Goal: Task Accomplishment & Management: Use online tool/utility

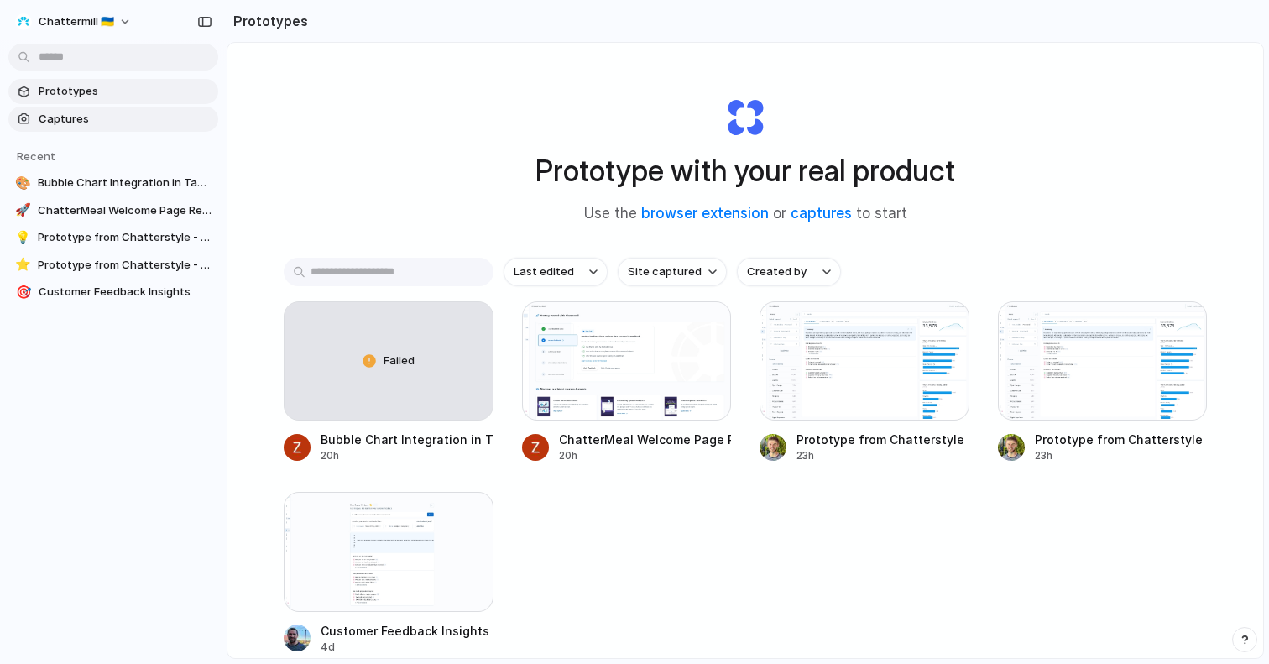
click at [70, 121] on span "Captures" at bounding box center [125, 119] width 173 height 17
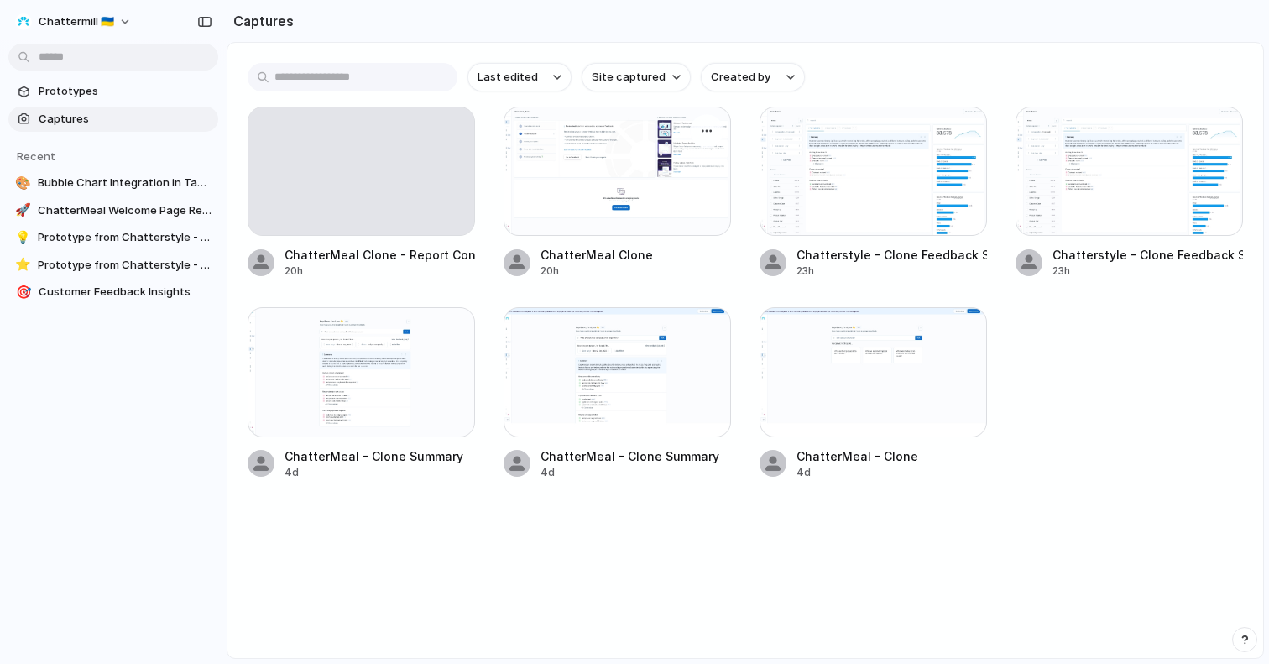
click at [543, 200] on div at bounding box center [616, 171] width 227 height 129
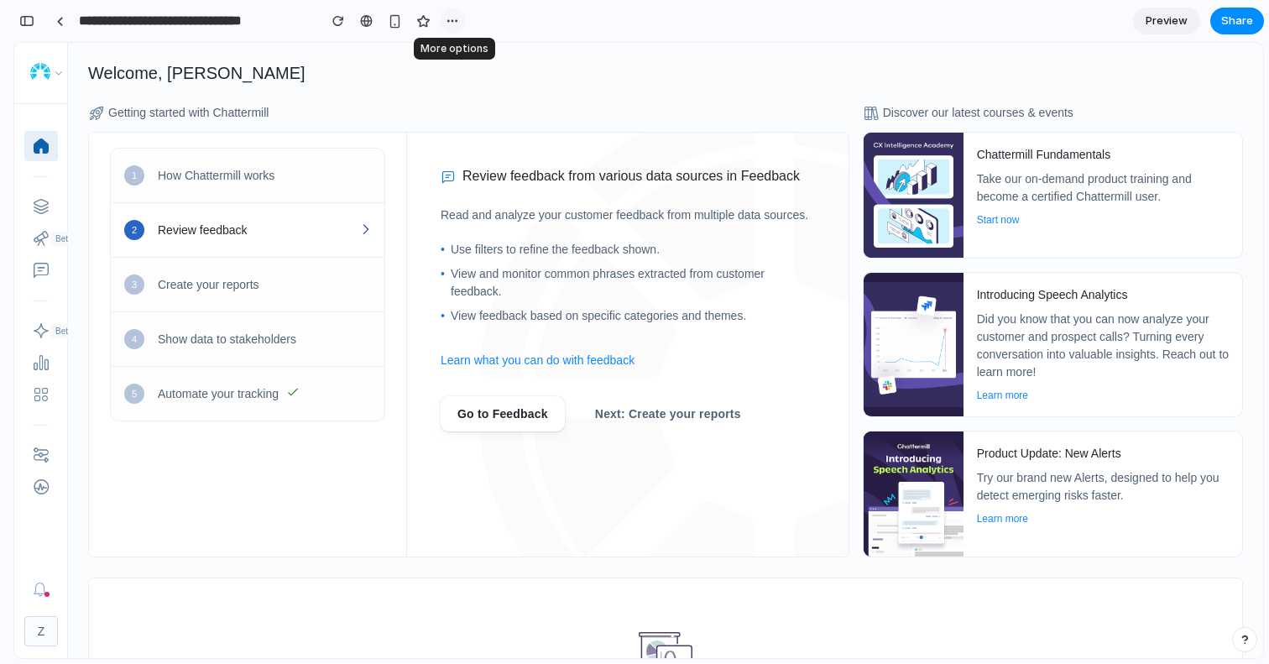
click at [453, 18] on div "button" at bounding box center [452, 20] width 13 height 13
click at [453, 18] on div "Duplicate Delete" at bounding box center [634, 332] width 1269 height 664
click at [1160, 21] on span "Preview" at bounding box center [1166, 21] width 42 height 17
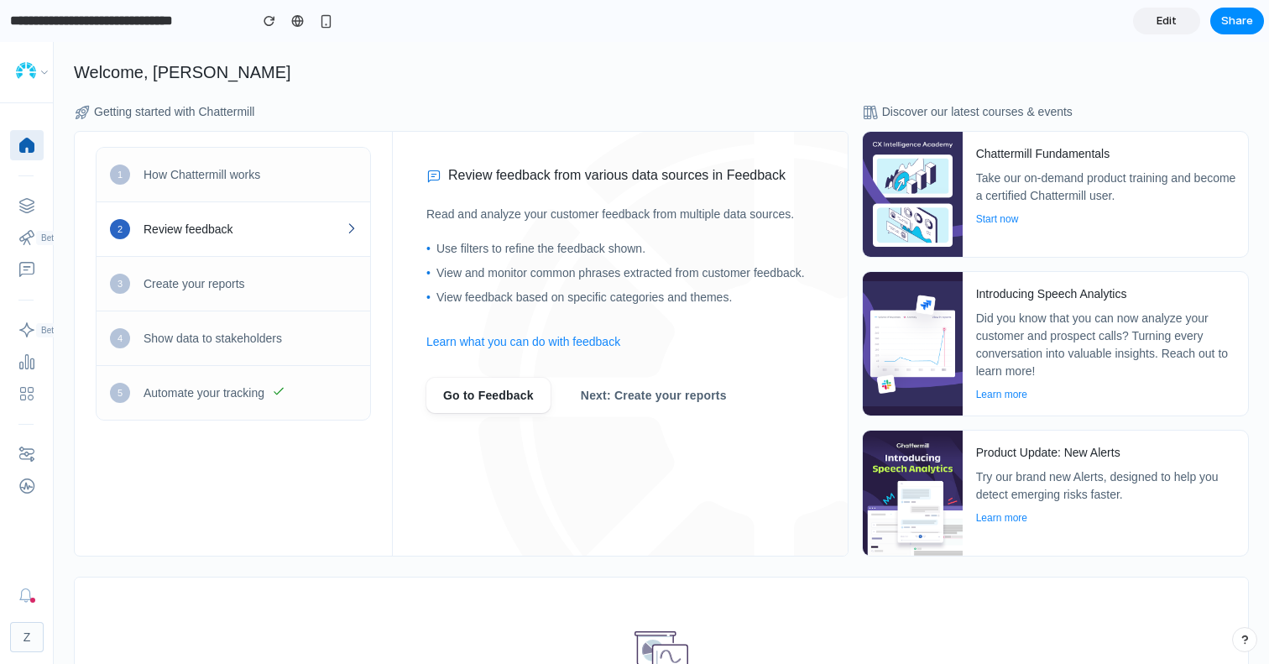
click at [1245, 642] on div "button" at bounding box center [1244, 640] width 12 height 12
drag, startPoint x: 1168, startPoint y: 12, endPoint x: 1135, endPoint y: 24, distance: 35.1
click at [1168, 12] on link "Edit" at bounding box center [1166, 21] width 67 height 27
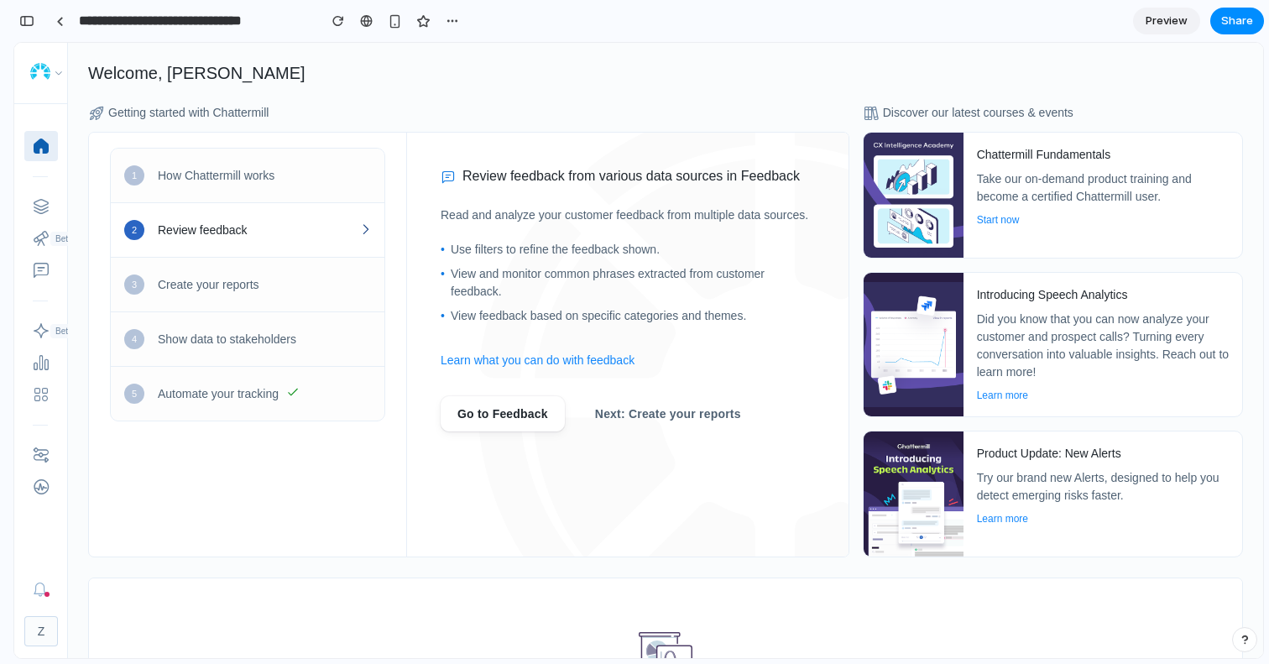
scroll to position [0, 15]
click at [22, 21] on div "button" at bounding box center [26, 21] width 15 height 12
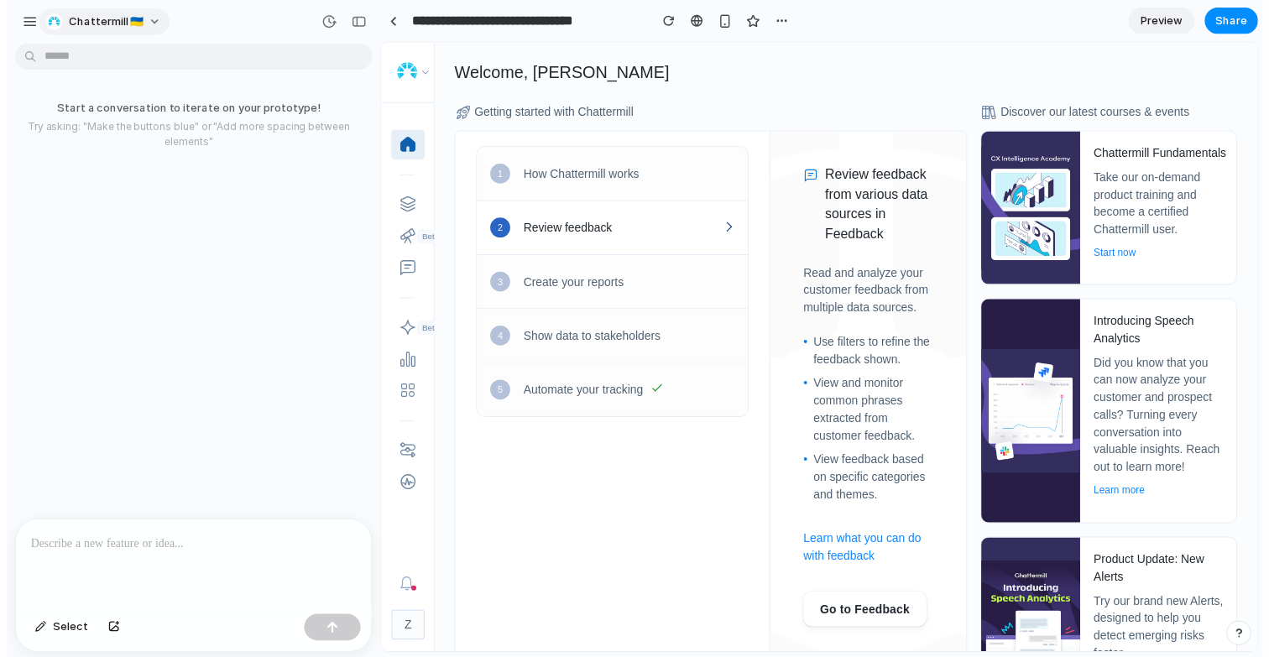
scroll to position [0, 0]
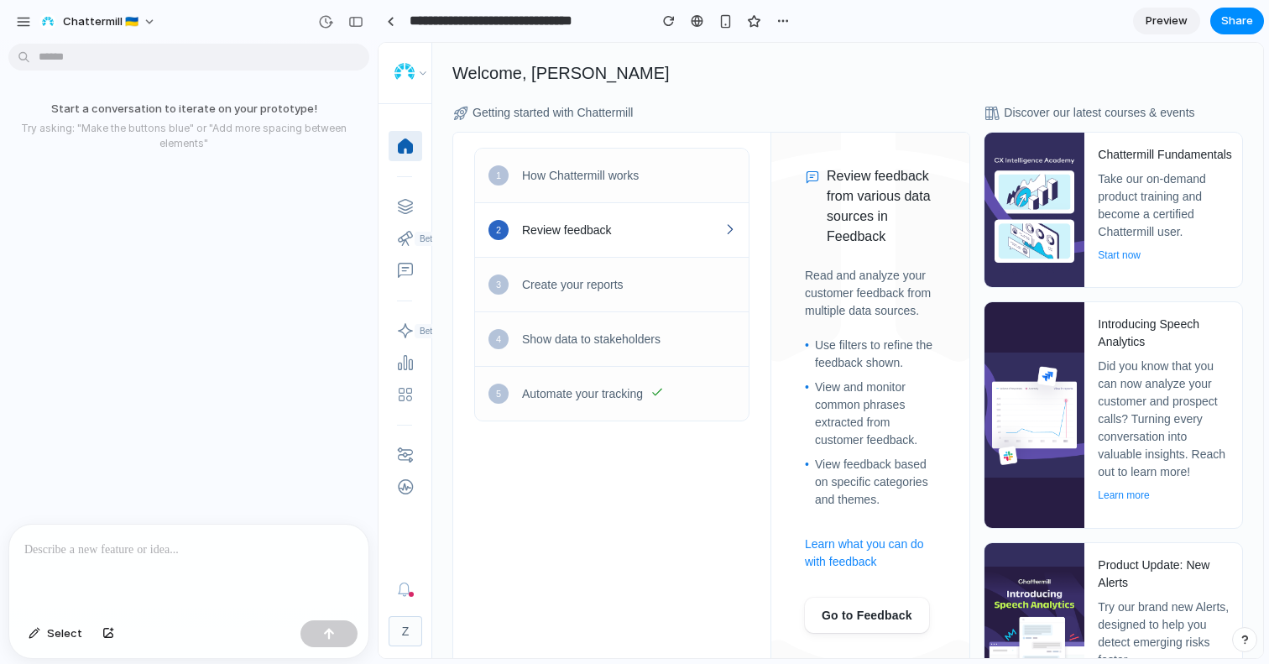
drag, startPoint x: 55, startPoint y: 638, endPoint x: 80, endPoint y: 620, distance: 30.7
click at [56, 637] on span "Select" at bounding box center [64, 633] width 35 height 17
drag, startPoint x: 204, startPoint y: 553, endPoint x: 314, endPoint y: 477, distance: 133.8
click at [204, 553] on p at bounding box center [188, 550] width 329 height 20
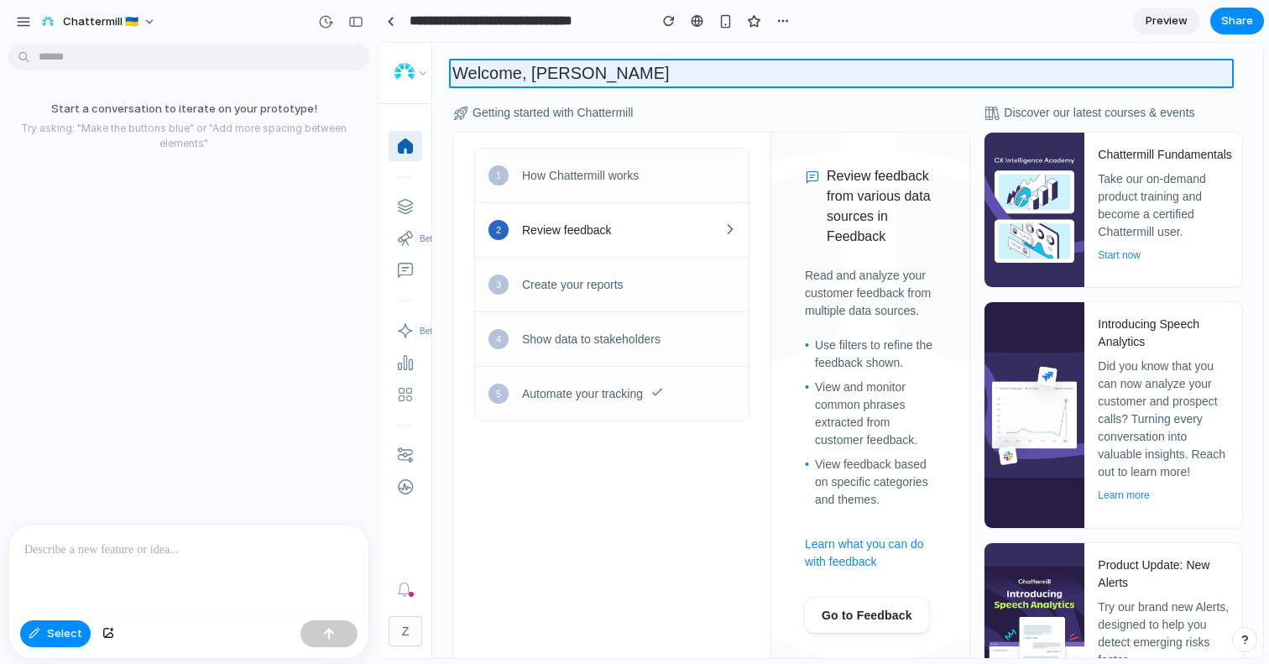
click at [741, 67] on div at bounding box center [821, 351] width 884 height 614
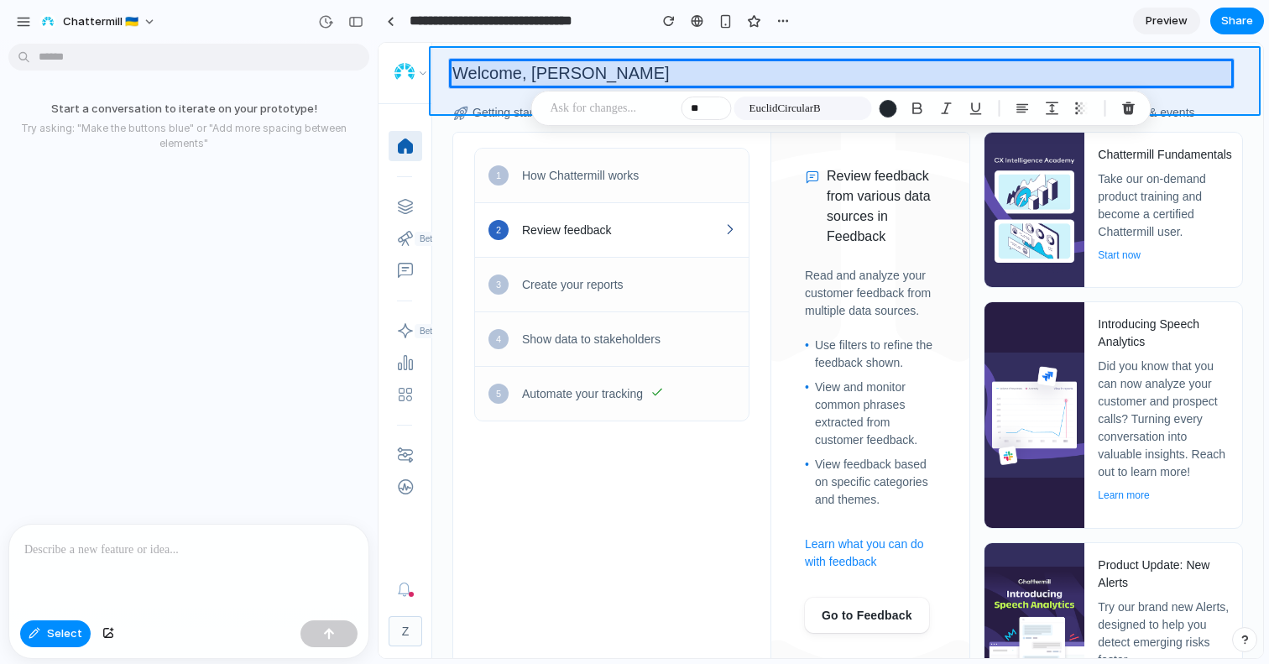
click at [739, 55] on div at bounding box center [821, 351] width 884 height 614
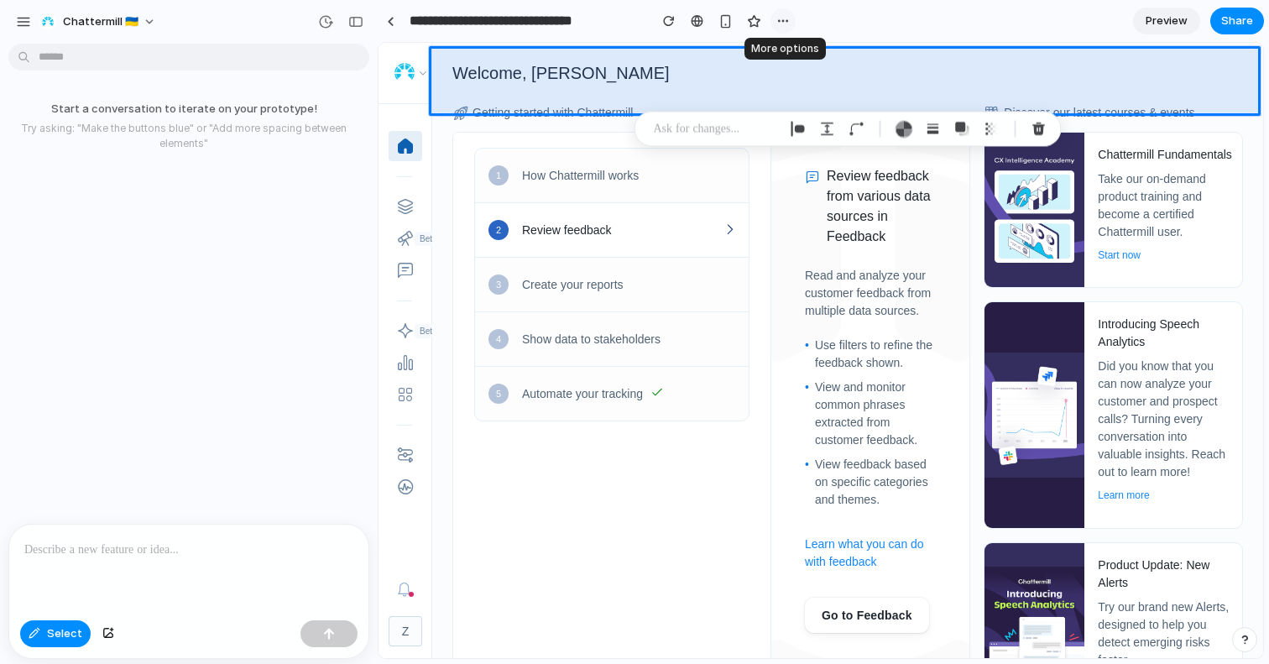
click at [780, 19] on div "button" at bounding box center [782, 20] width 13 height 13
click at [782, 18] on div "Duplicate Delete" at bounding box center [634, 332] width 1269 height 664
click at [384, 18] on link at bounding box center [390, 20] width 25 height 25
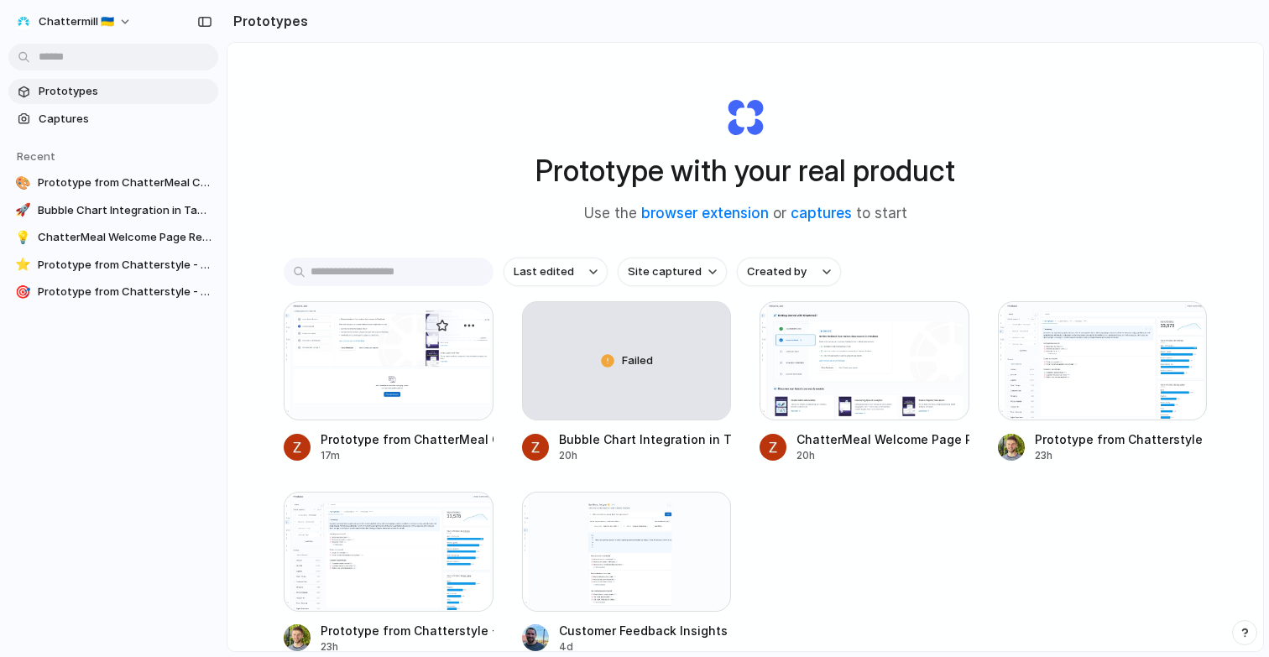
click at [314, 376] on div at bounding box center [389, 360] width 210 height 119
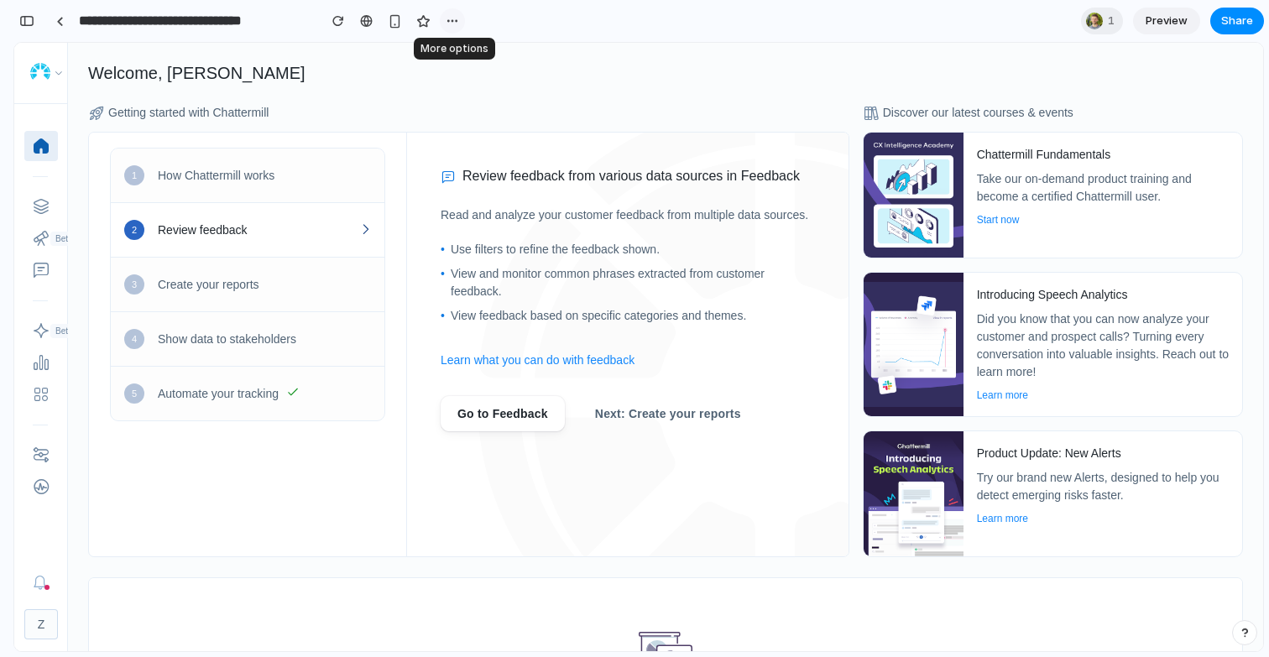
click at [452, 19] on div "button" at bounding box center [452, 20] width 13 height 13
click at [646, 50] on div "Duplicate Delete" at bounding box center [634, 328] width 1269 height 657
click at [456, 21] on div "button" at bounding box center [452, 20] width 13 height 13
drag, startPoint x: 454, startPoint y: 22, endPoint x: 444, endPoint y: 23, distance: 10.1
click at [454, 22] on div "Duplicate Delete" at bounding box center [634, 328] width 1269 height 657
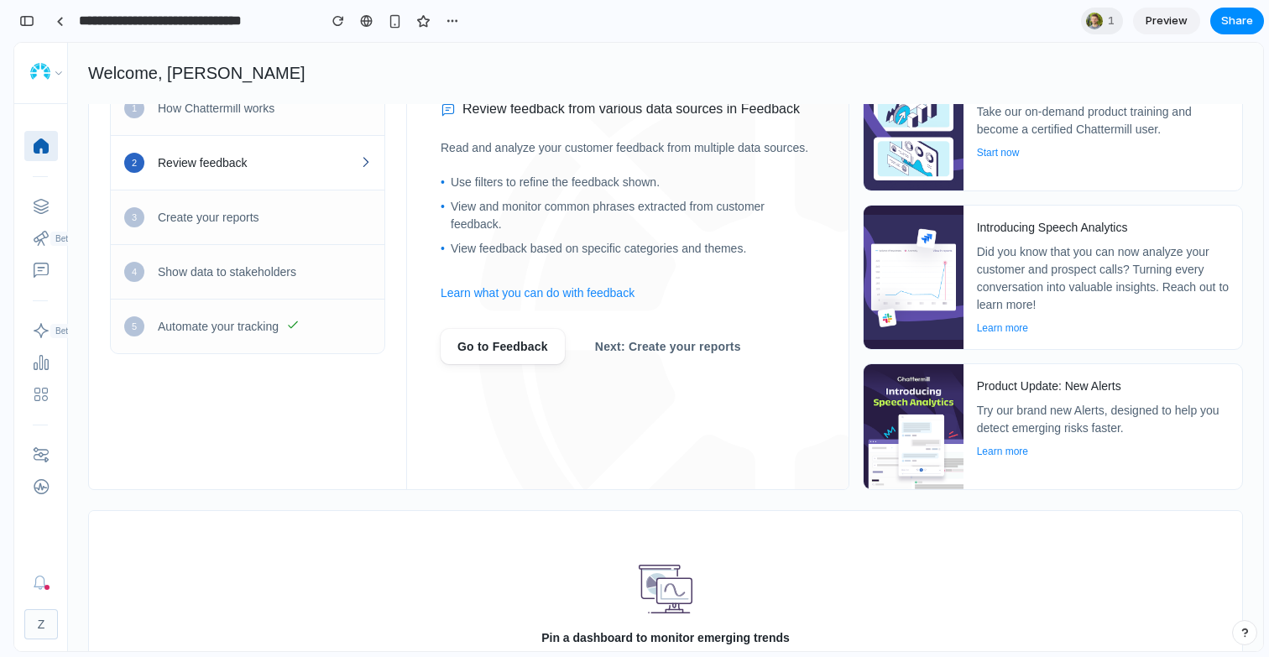
scroll to position [0, 7]
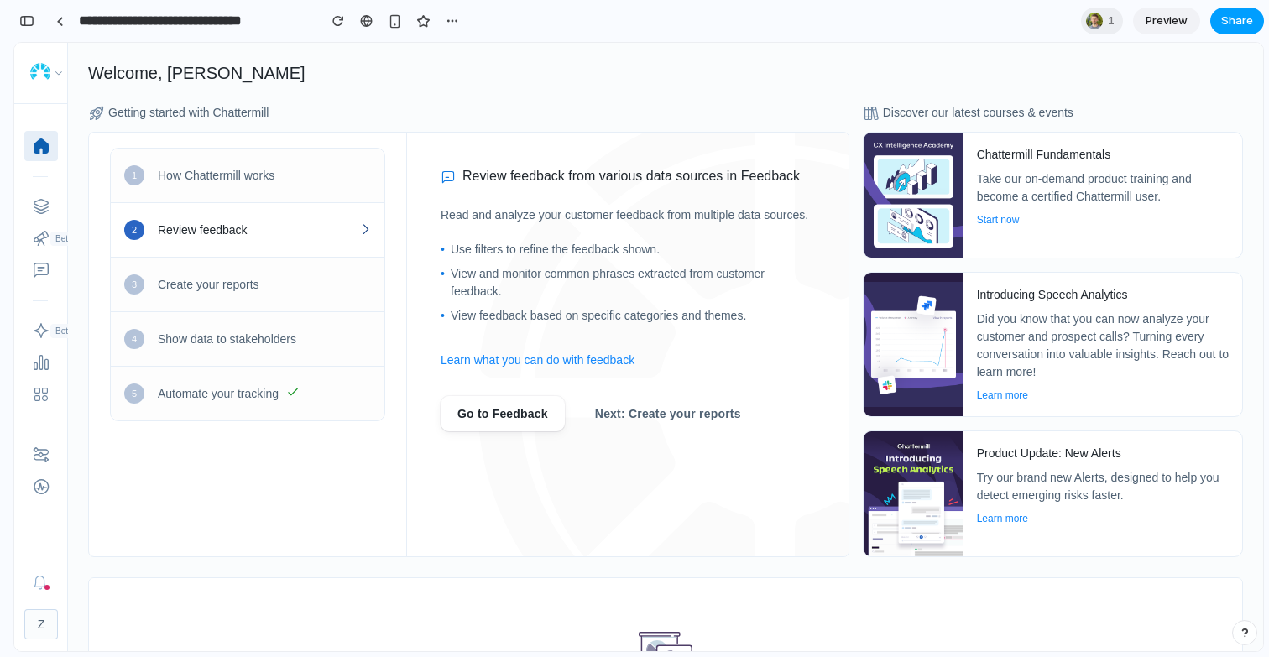
click at [1244, 9] on button "Share" at bounding box center [1237, 21] width 54 height 27
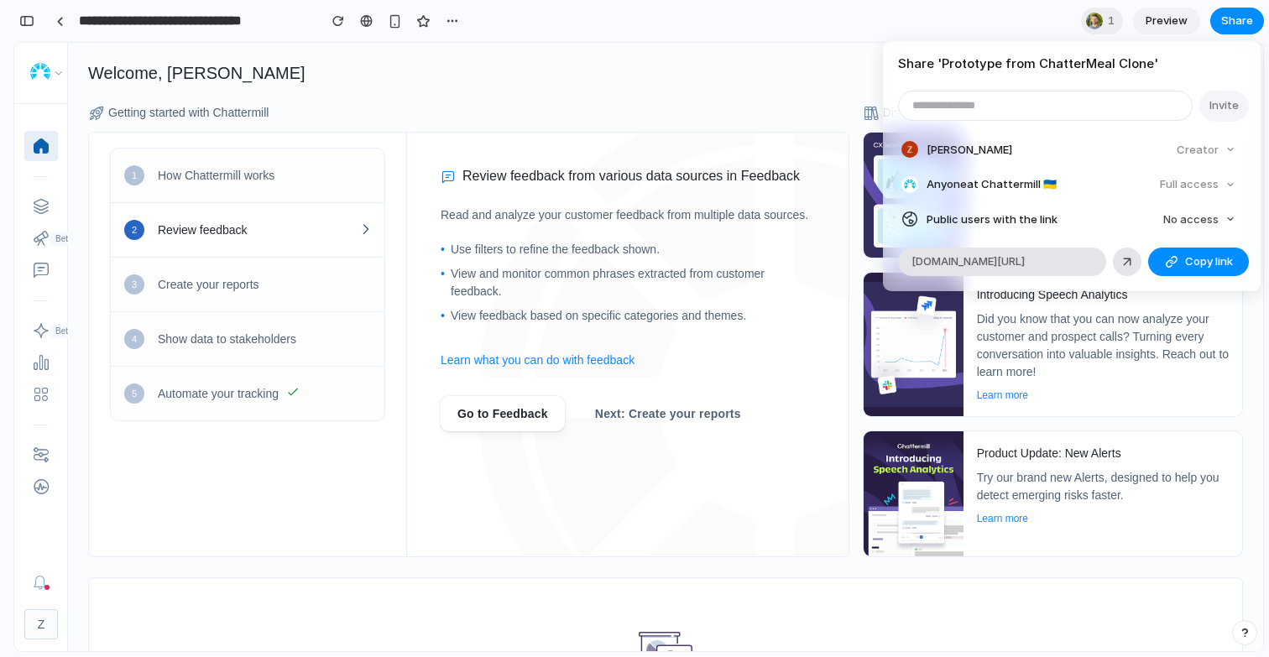
click at [1249, 20] on div "Share ' Prototype from ChatterMeal Clone ' Invite [PERSON_NAME] Creator Anyone …" at bounding box center [634, 328] width 1269 height 657
